Goal: Task Accomplishment & Management: Manage account settings

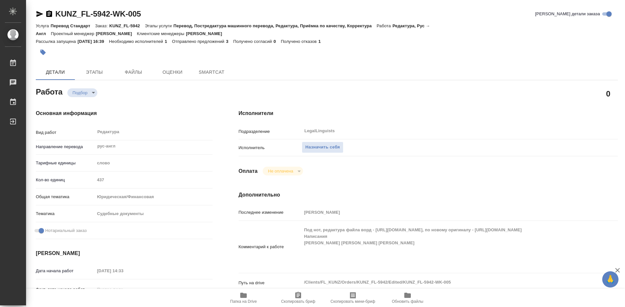
type textarea "x"
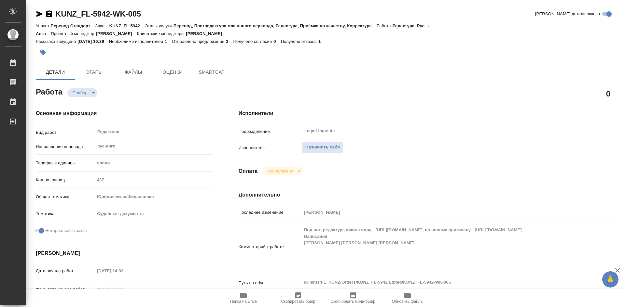
type textarea "x"
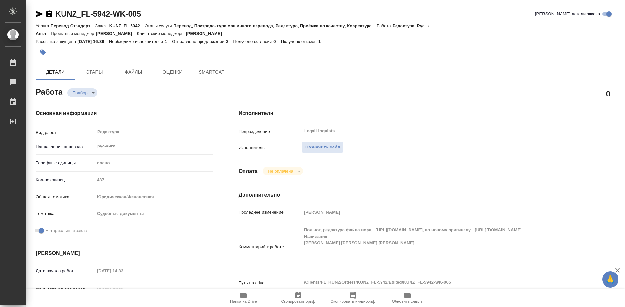
type textarea "x"
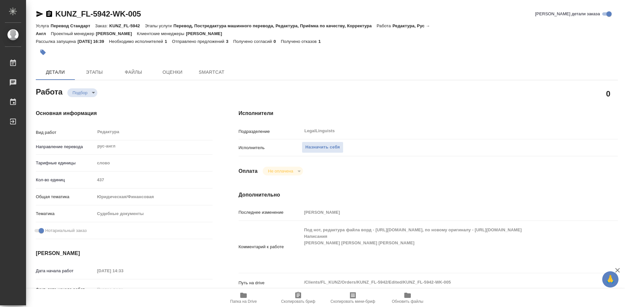
type textarea "x"
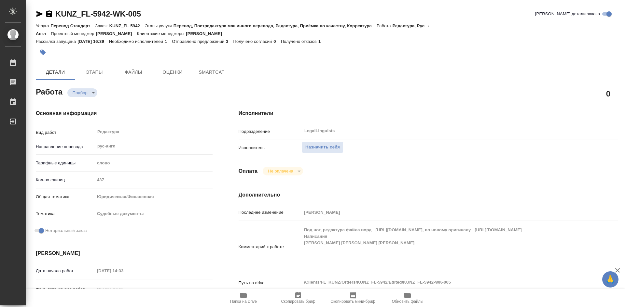
type textarea "x"
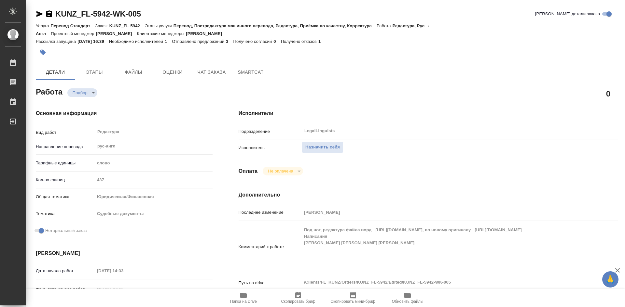
type textarea "x"
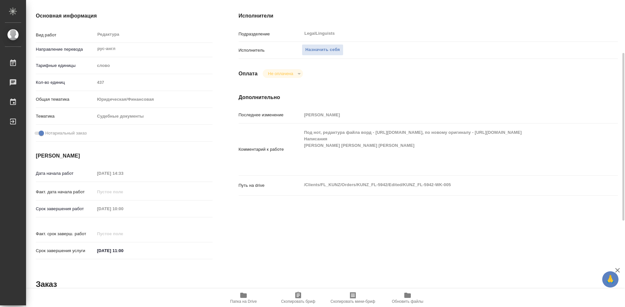
type textarea "x"
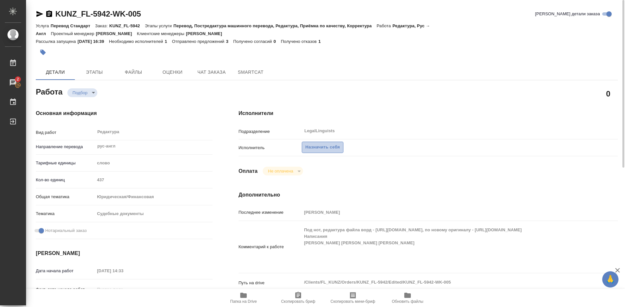
click at [338, 149] on span "Назначить себя" at bounding box center [322, 147] width 34 height 7
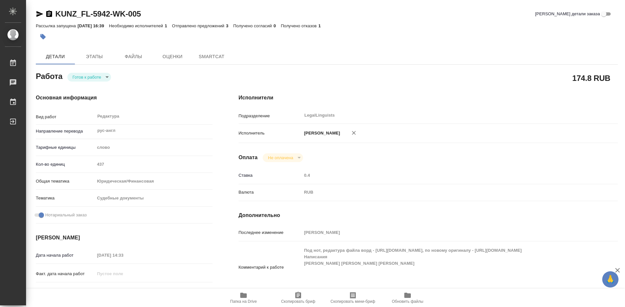
type textarea "x"
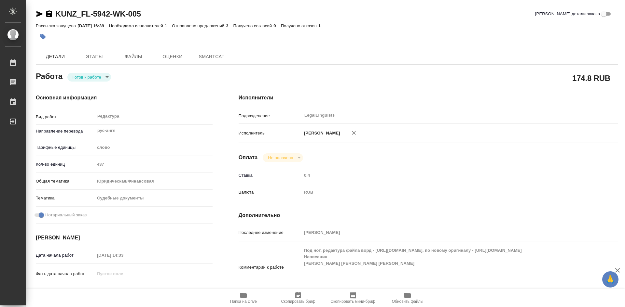
type textarea "x"
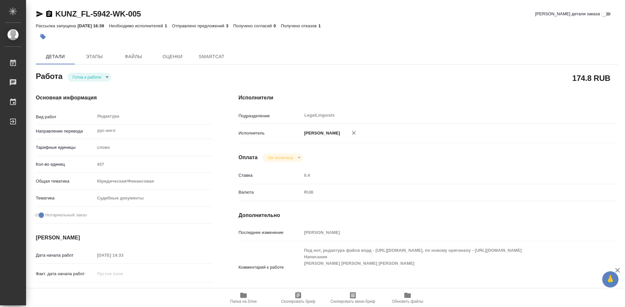
type textarea "x"
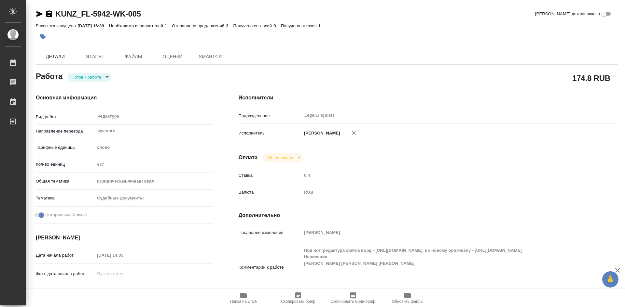
type textarea "x"
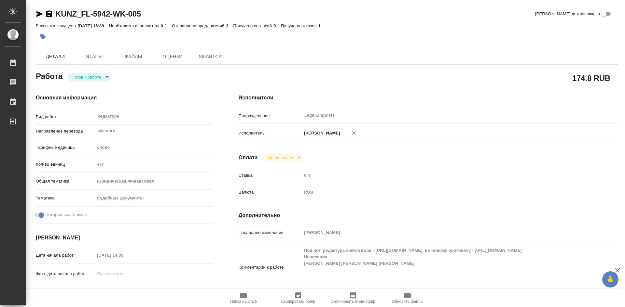
type textarea "x"
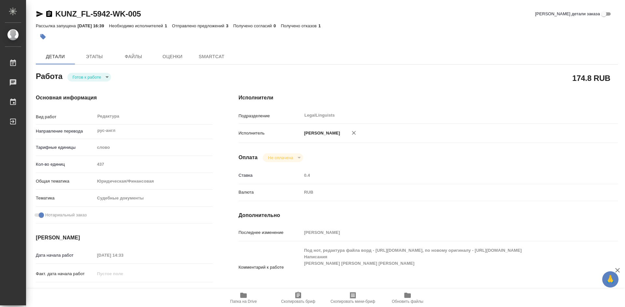
type textarea "x"
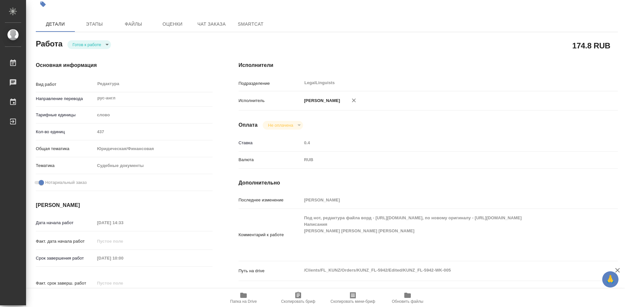
scroll to position [65, 0]
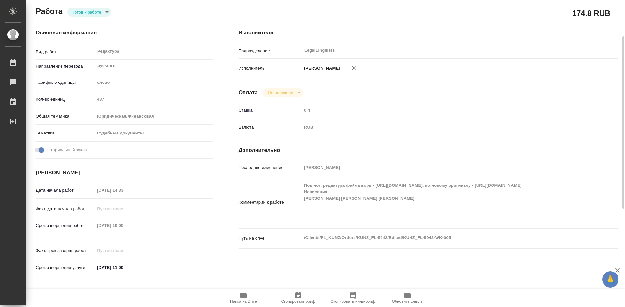
type textarea "x"
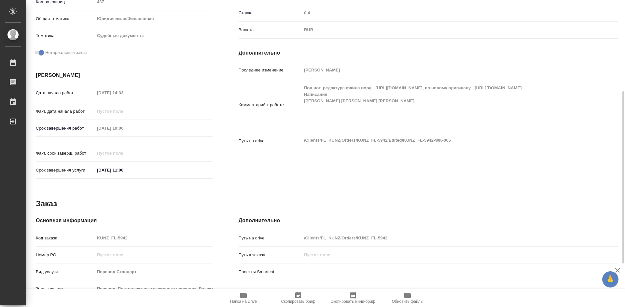
type textarea "x"
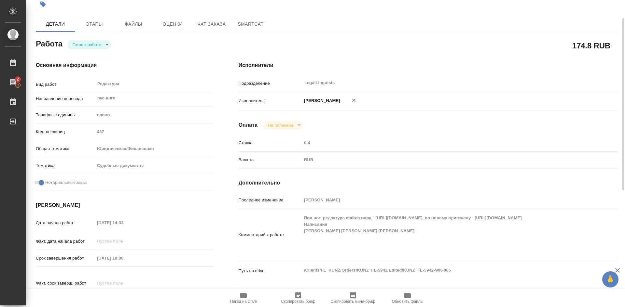
scroll to position [0, 0]
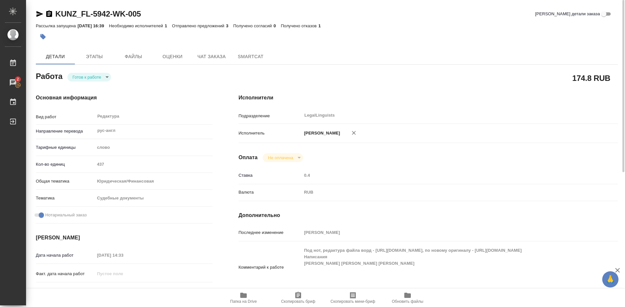
type textarea "x"
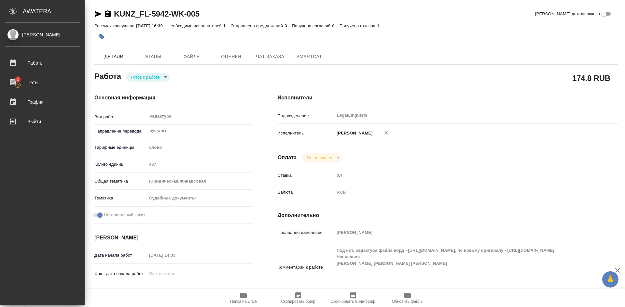
type textarea "x"
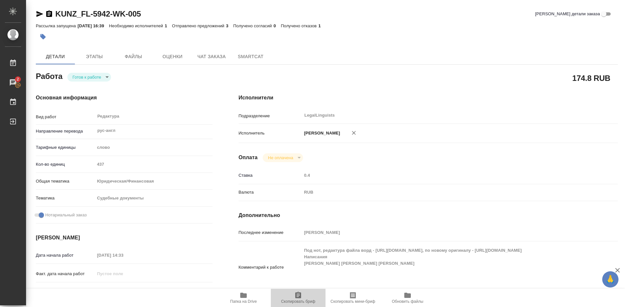
click at [301, 298] on icon "button" at bounding box center [298, 296] width 8 height 8
click at [245, 296] on icon "button" at bounding box center [243, 295] width 7 height 5
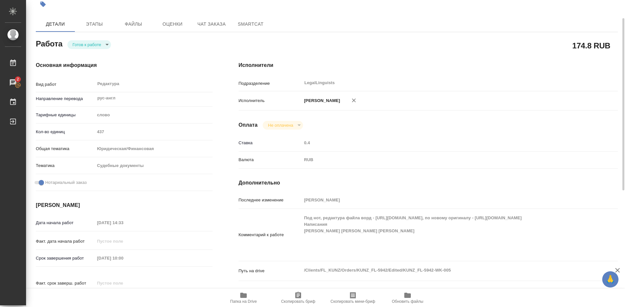
scroll to position [98, 0]
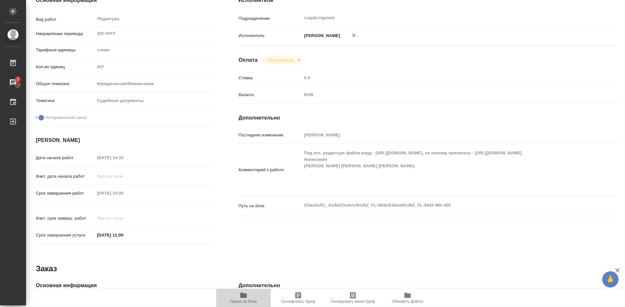
click at [242, 295] on icon "button" at bounding box center [243, 295] width 7 height 5
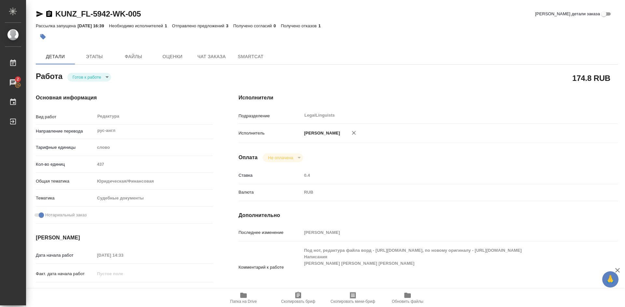
click at [106, 77] on body "🙏 .cls-1 fill:#fff; AWATERA Soldatenkova Tatyana Работы 2 Чаты График Выйти KUN…" at bounding box center [312, 153] width 625 height 307
click at [99, 76] on li "В работе" at bounding box center [89, 77] width 44 height 11
type textarea "x"
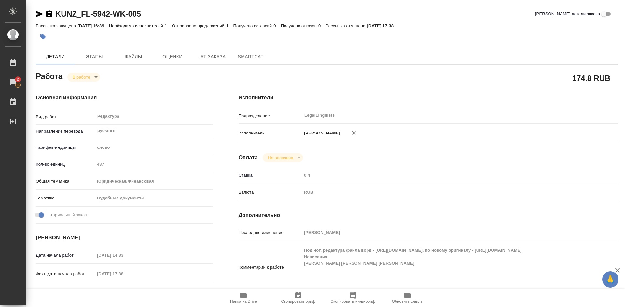
type textarea "x"
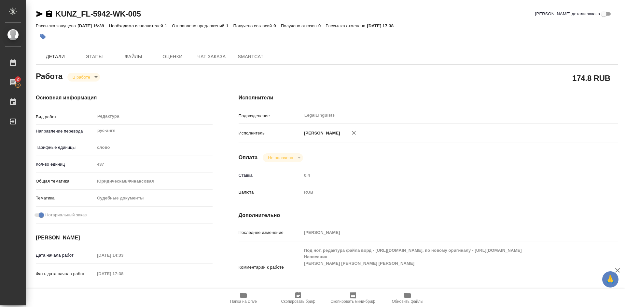
type textarea "x"
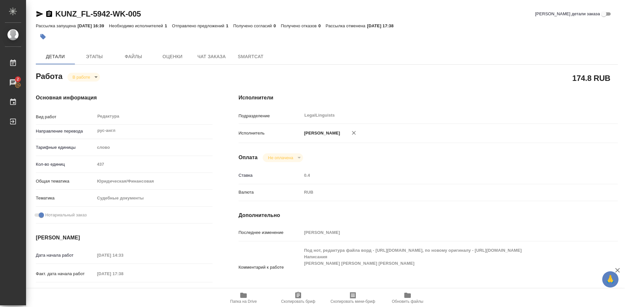
type textarea "x"
click at [95, 78] on body "🙏 .cls-1 fill:#fff; AWATERA Soldatenkova Tatyana Работы 2 Чаты График Выйти KUN…" at bounding box center [312, 153] width 625 height 307
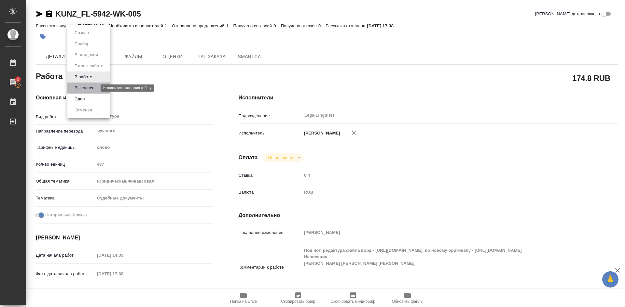
click at [84, 88] on button "Выполнен" at bounding box center [85, 88] width 24 height 7
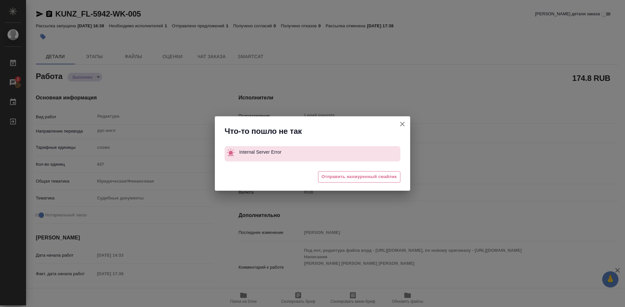
type textarea "x"
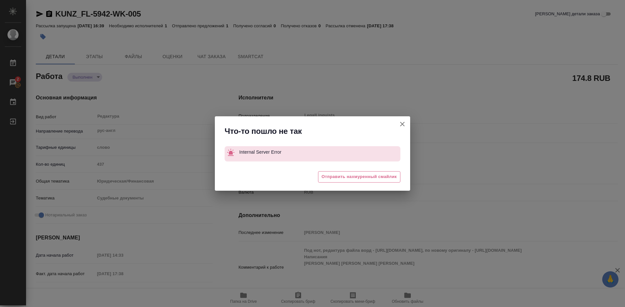
type textarea "x"
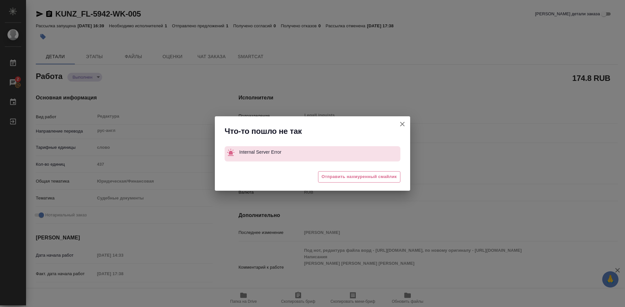
click at [403, 123] on icon "button" at bounding box center [402, 124] width 5 height 5
type textarea "x"
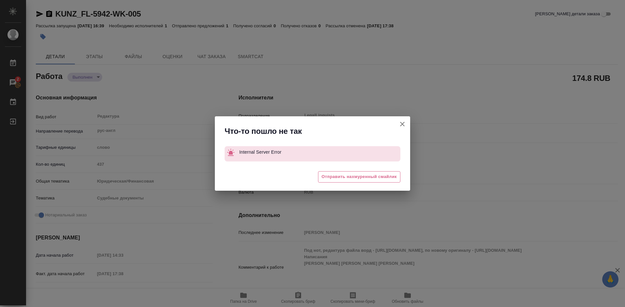
type textarea "x"
